Goal: Obtain resource: Download file/media

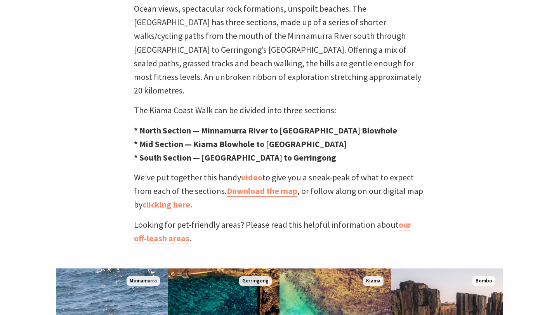
scroll to position [268, 0]
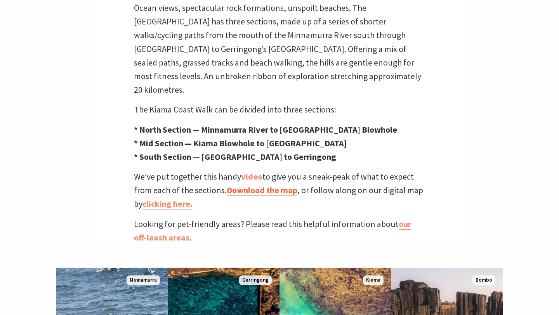
click at [264, 185] on link "Download the map" at bounding box center [262, 190] width 71 height 11
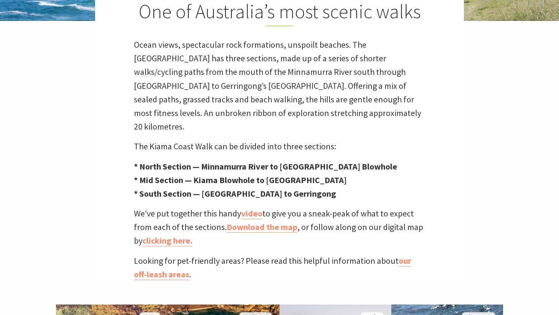
scroll to position [232, 0]
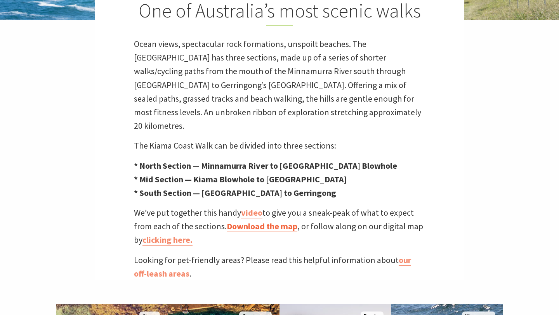
click at [251, 221] on link "Download the map" at bounding box center [262, 226] width 71 height 11
